Goal: Check status: Check status

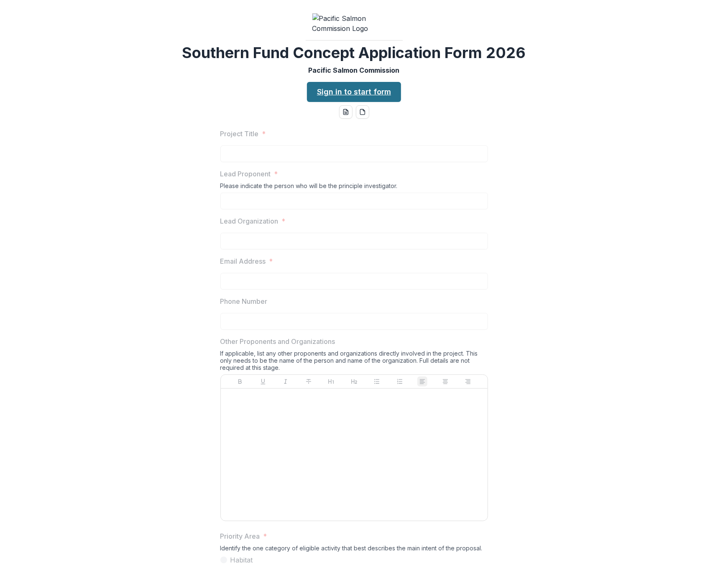
click at [381, 102] on link "Sign in to start form" at bounding box center [354, 92] width 94 height 20
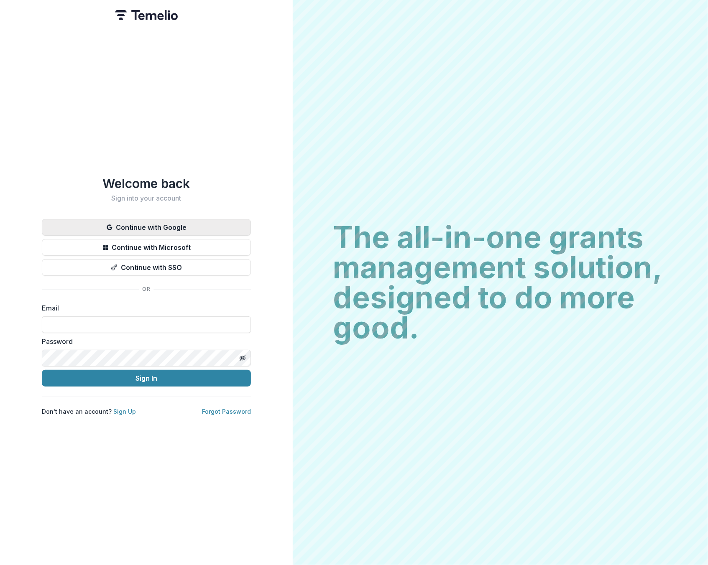
click at [173, 225] on button "Continue with Google" at bounding box center [146, 227] width 209 height 17
click at [80, 322] on input at bounding box center [146, 325] width 209 height 17
click at [86, 324] on input at bounding box center [146, 325] width 209 height 17
type input "**********"
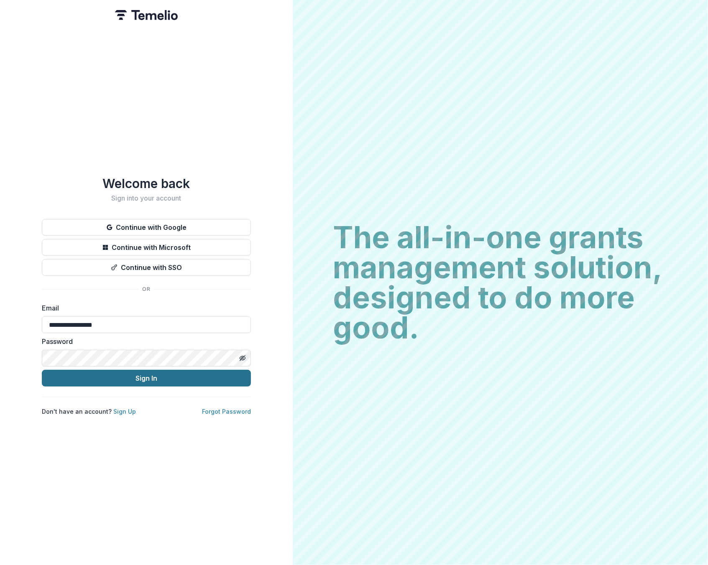
click at [181, 371] on button "Sign In" at bounding box center [146, 378] width 209 height 17
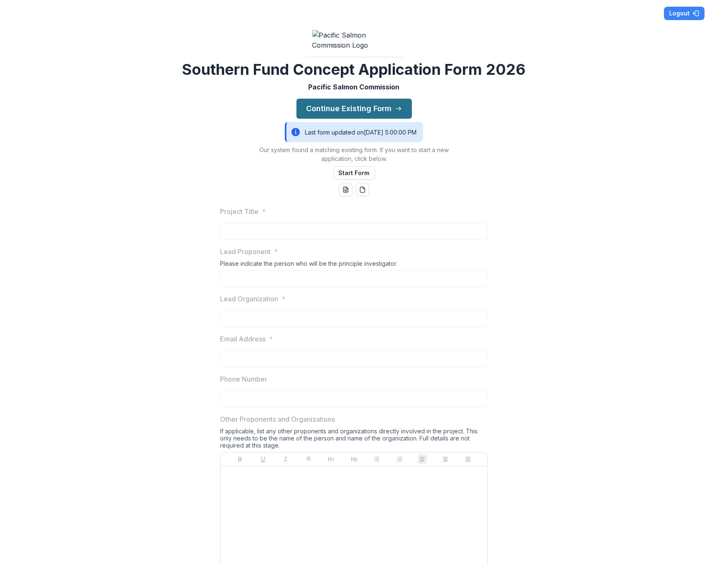
click at [393, 119] on button "Continue Existing Form" at bounding box center [353, 109] width 115 height 20
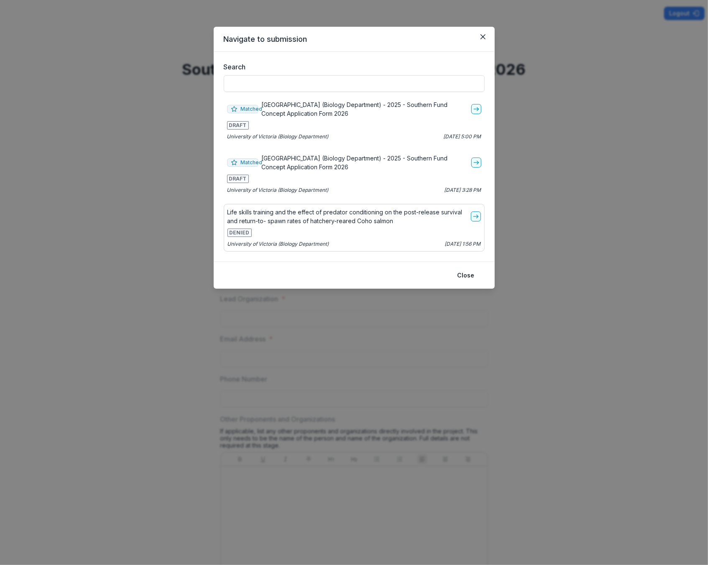
click at [273, 133] on p "University of Victoria (Biology Department)" at bounding box center [278, 137] width 102 height 8
click at [346, 230] on div "DENIED" at bounding box center [353, 233] width 253 height 8
click at [478, 218] on icon "go-to" at bounding box center [475, 216] width 7 height 7
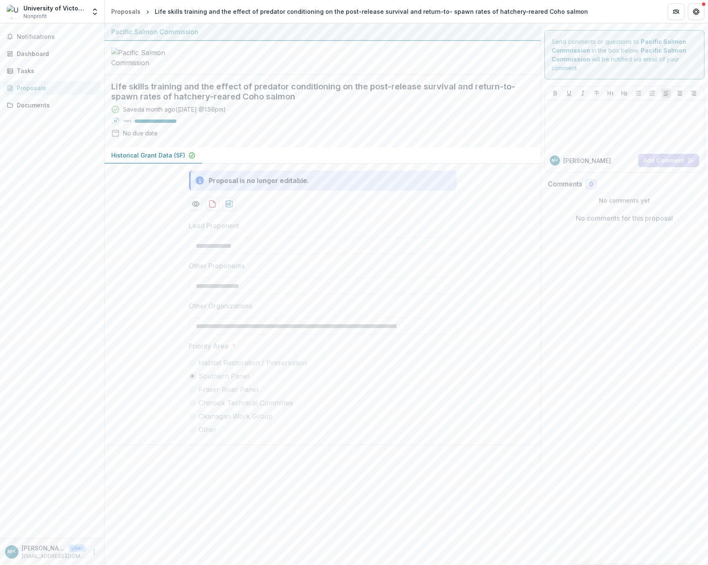
click at [45, 87] on div "Proposals" at bounding box center [55, 88] width 77 height 9
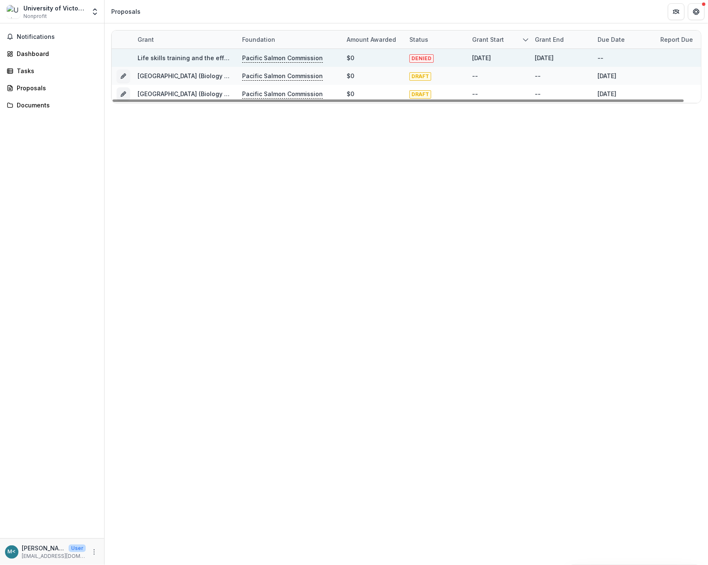
click at [420, 56] on span "DENIED" at bounding box center [421, 58] width 24 height 8
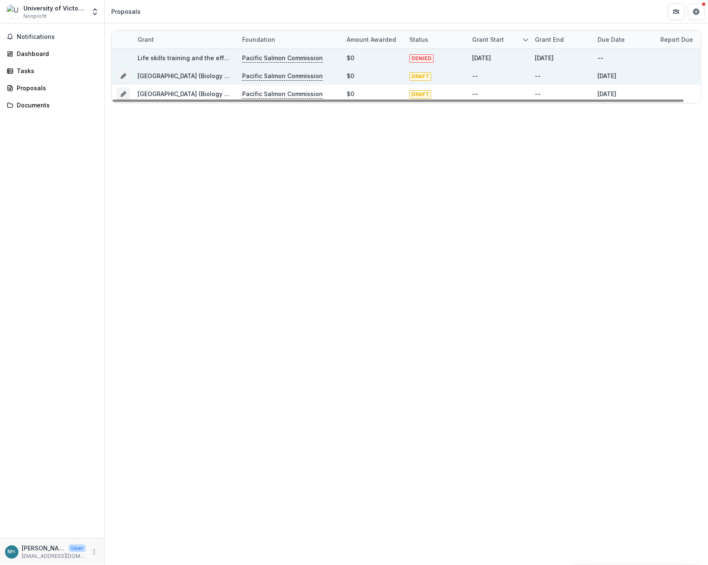
click at [616, 77] on div "[DATE]" at bounding box center [607, 75] width 19 height 9
click at [144, 76] on link "[GEOGRAPHIC_DATA] (Biology Department) - 2025 - Southern Fund Concept Applicati…" at bounding box center [281, 75] width 286 height 7
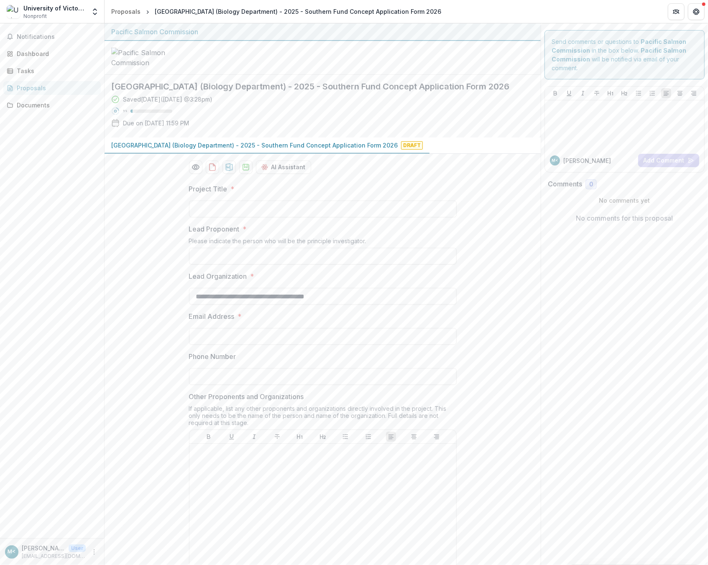
click at [27, 85] on div "Proposals" at bounding box center [55, 88] width 77 height 9
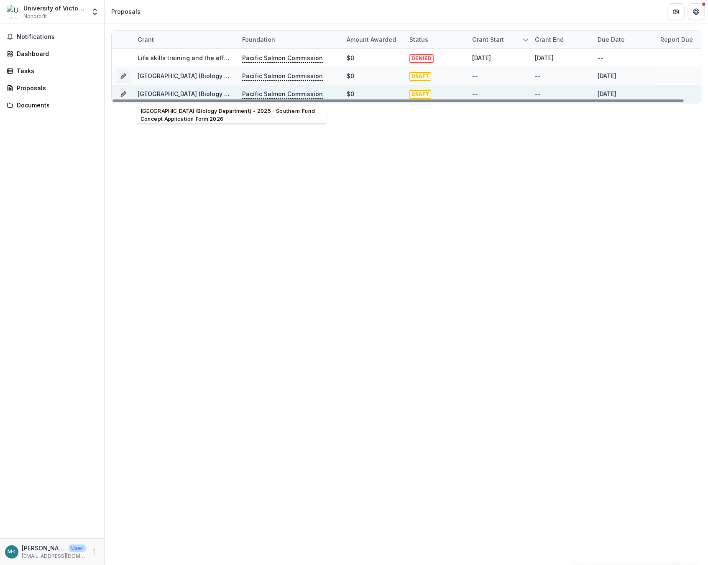
click at [184, 92] on link "[GEOGRAPHIC_DATA] (Biology Department) - 2025 - Southern Fund Concept Applicati…" at bounding box center [281, 93] width 286 height 7
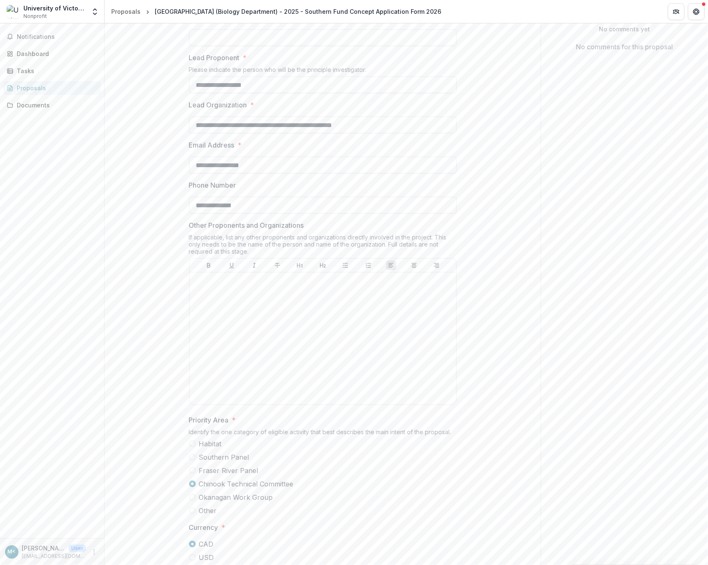
scroll to position [100, 0]
